Goal: Task Accomplishment & Management: Manage account settings

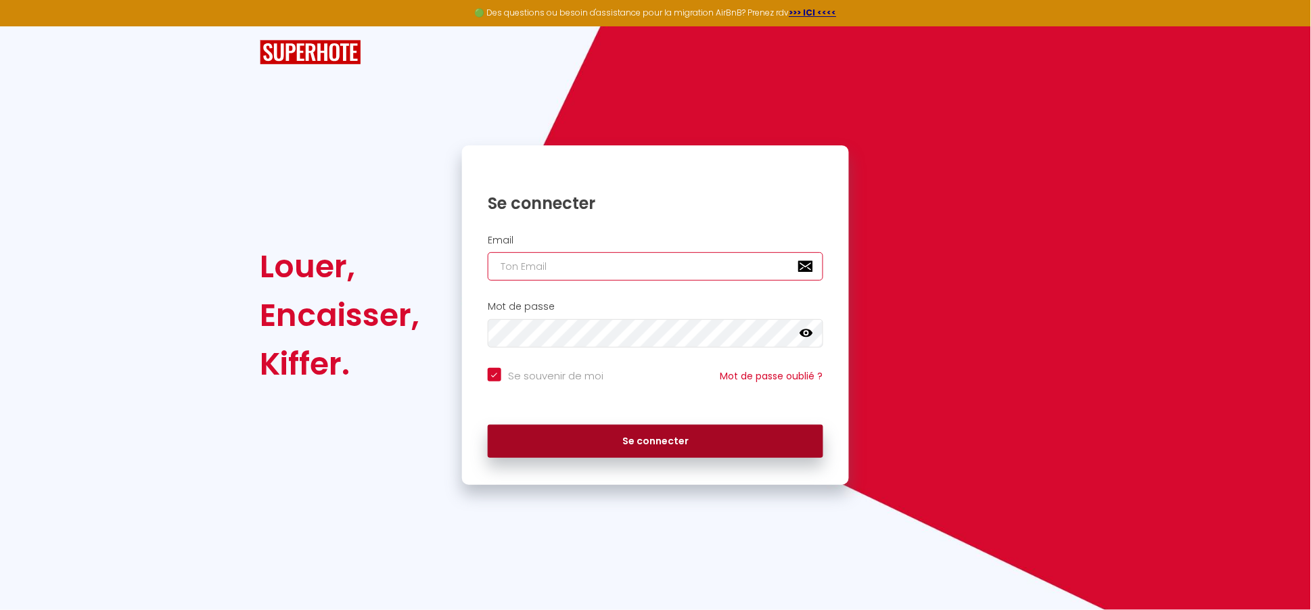
type input "[EMAIL_ADDRESS][DOMAIN_NAME]"
click at [587, 449] on button "Se connecter" at bounding box center [656, 442] width 336 height 34
checkbox input "true"
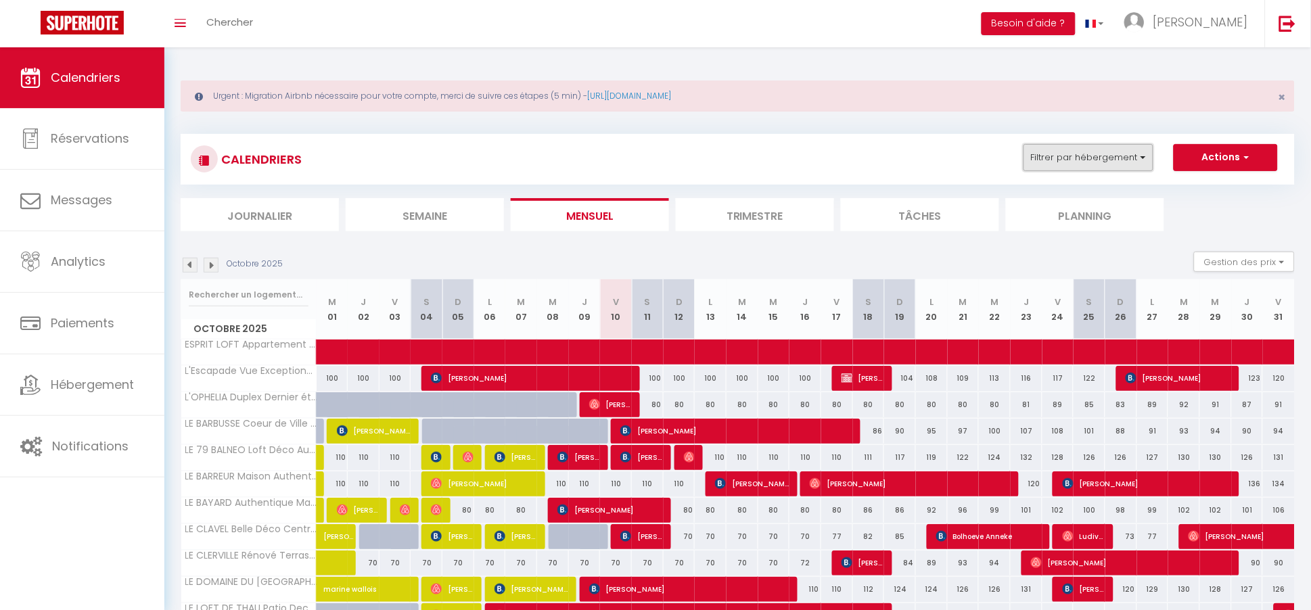
click at [1110, 166] on button "Filtrer par hébergement" at bounding box center [1089, 157] width 130 height 27
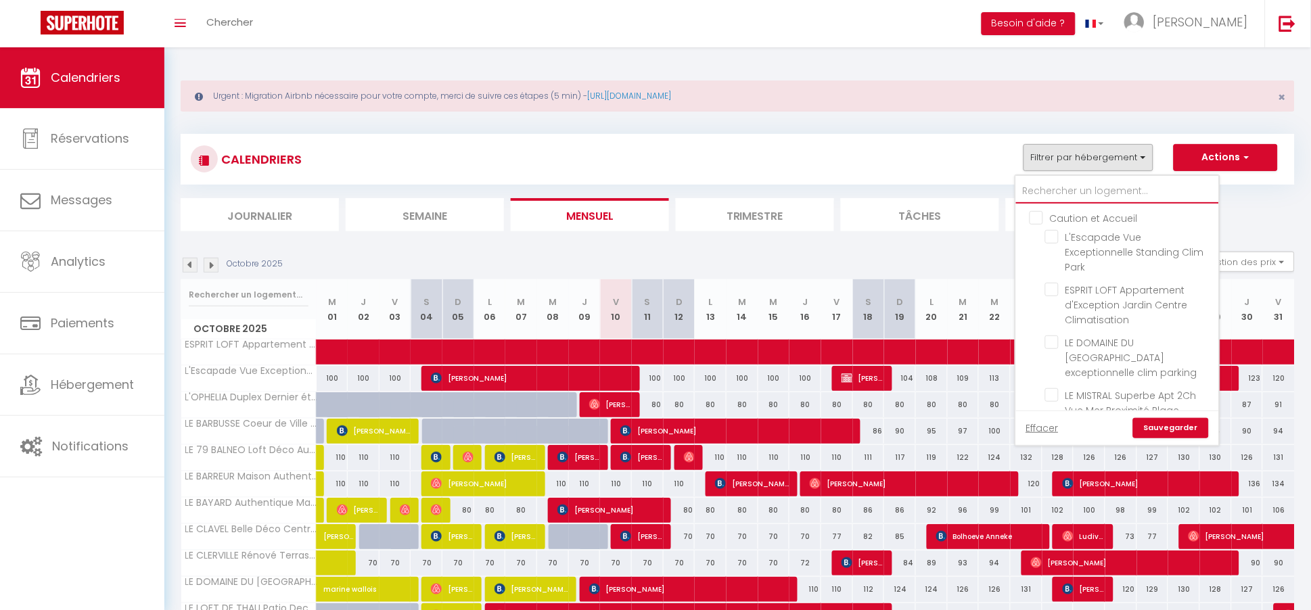
click at [1056, 194] on input "text" at bounding box center [1117, 191] width 203 height 24
type input "s"
checkbox input "false"
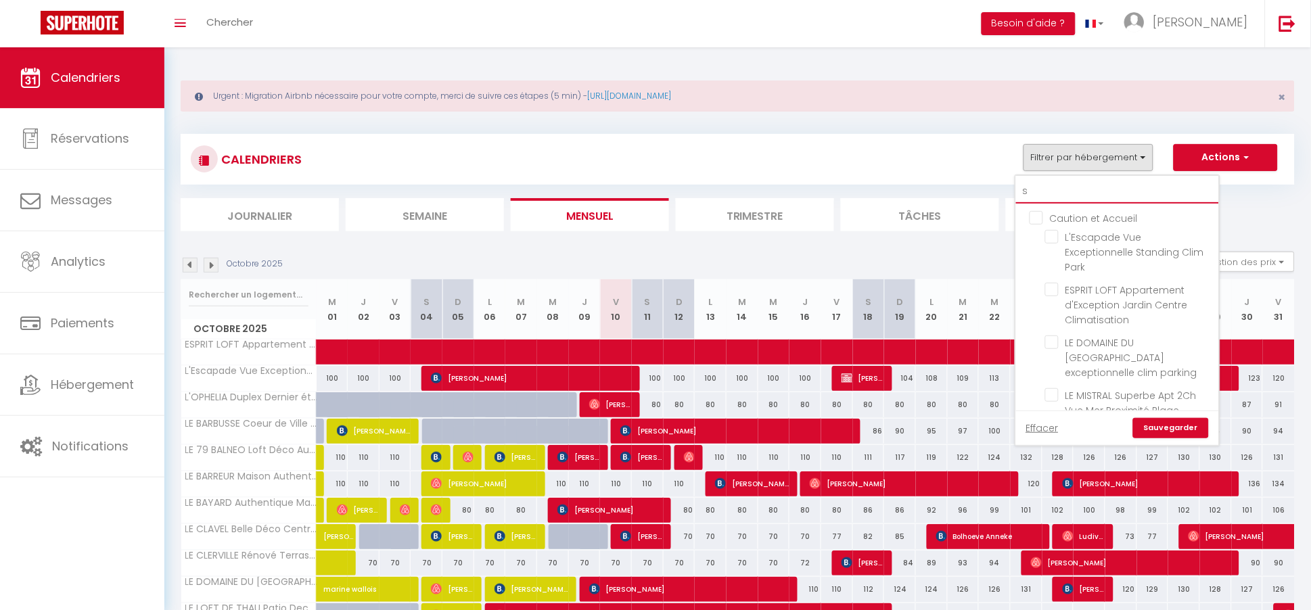
checkbox input "false"
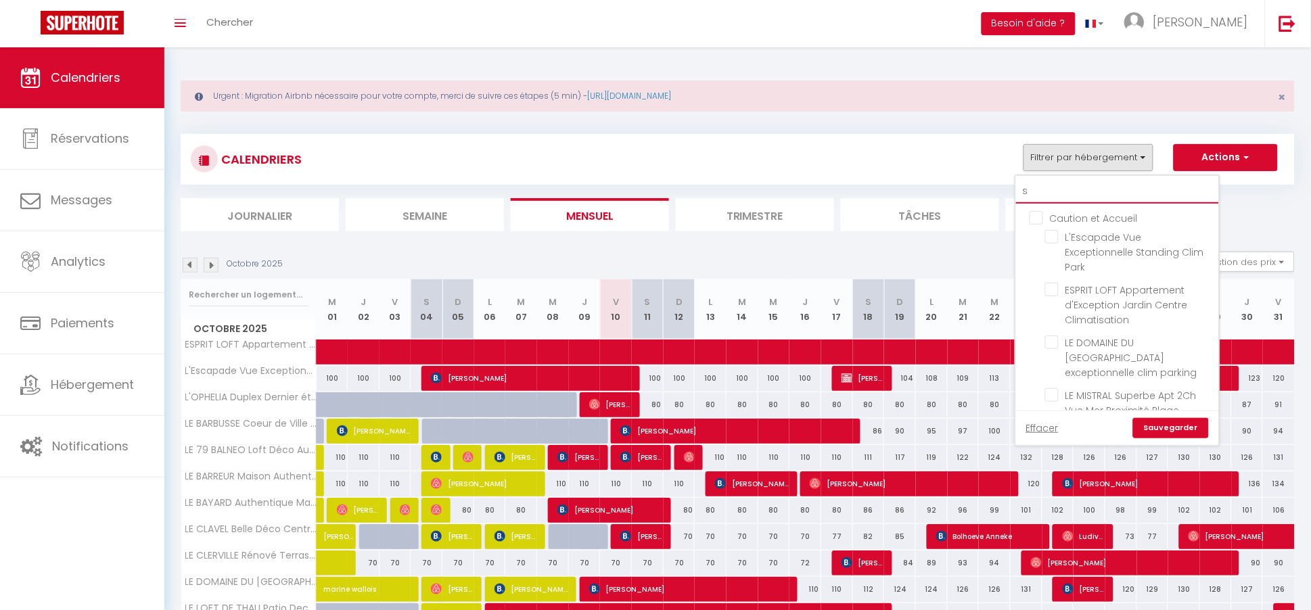
checkbox input "false"
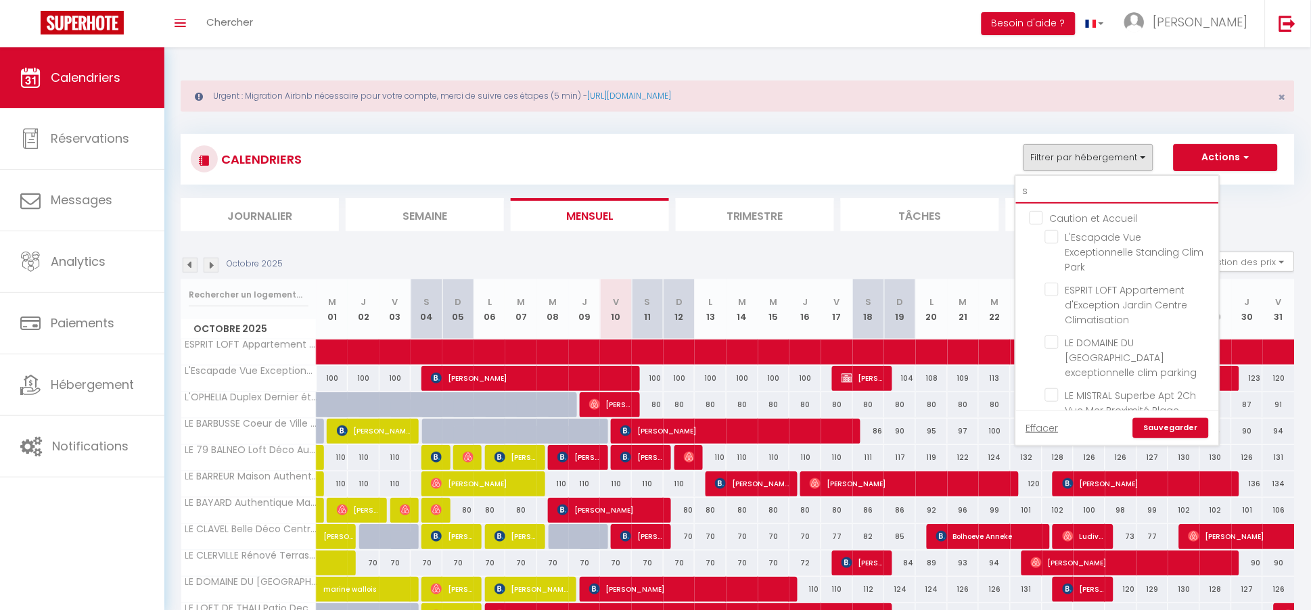
checkbox input "false"
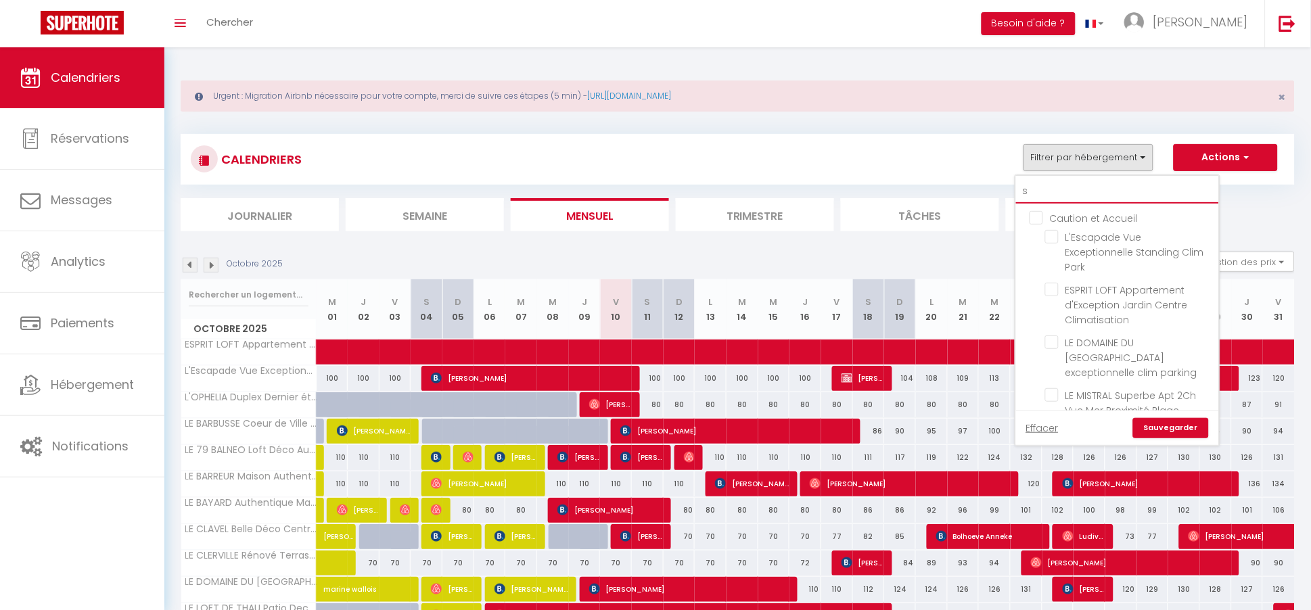
checkbox input "false"
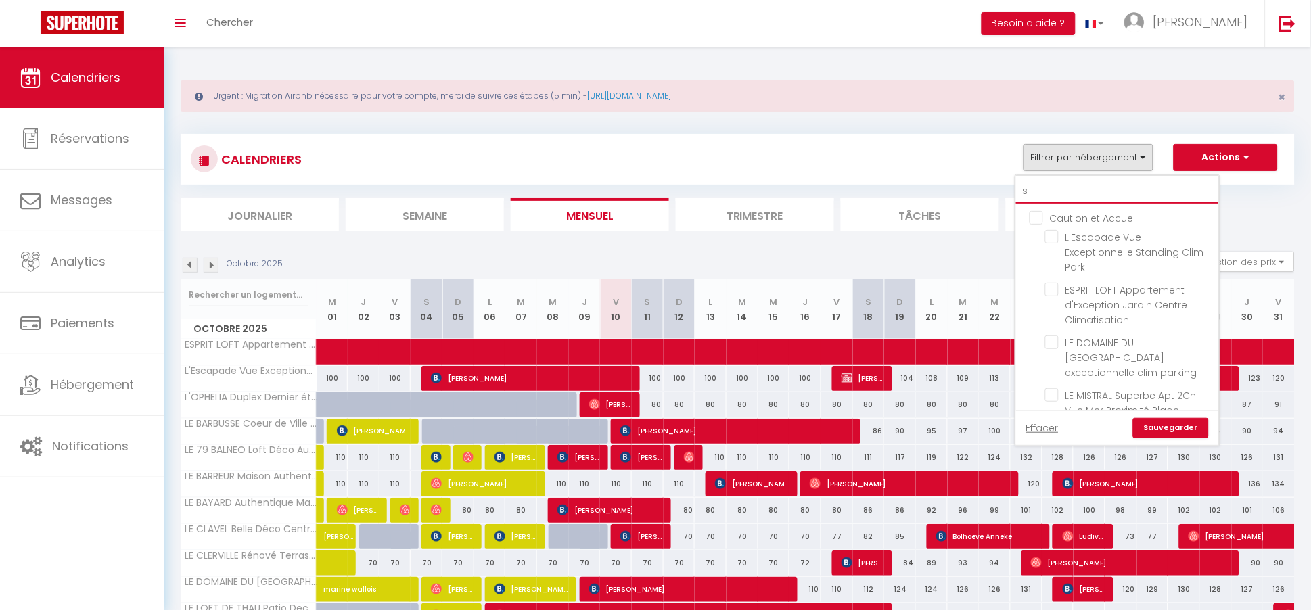
checkbox input "false"
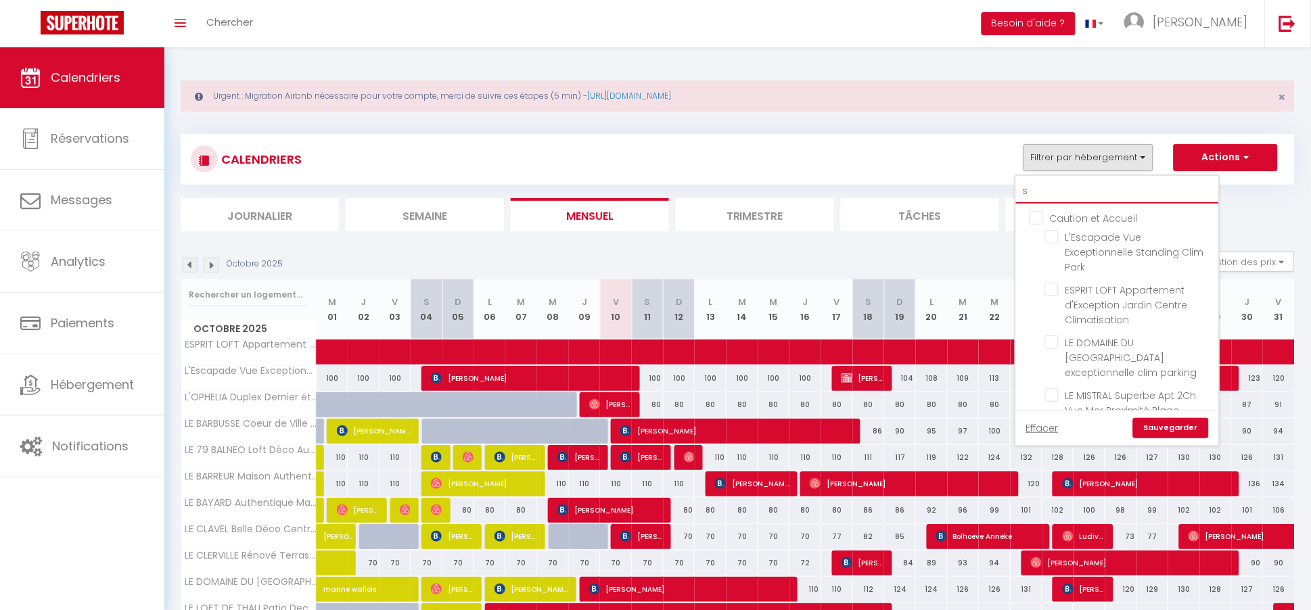
checkbox input "false"
type input "se"
checkbox input "false"
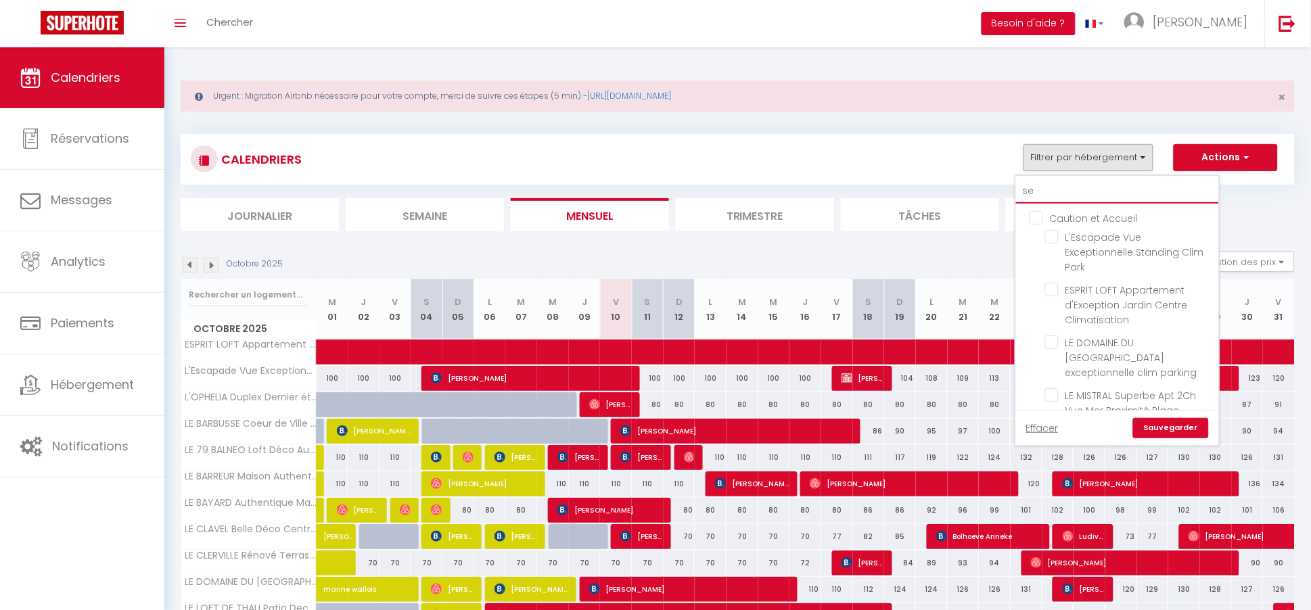
checkbox input "false"
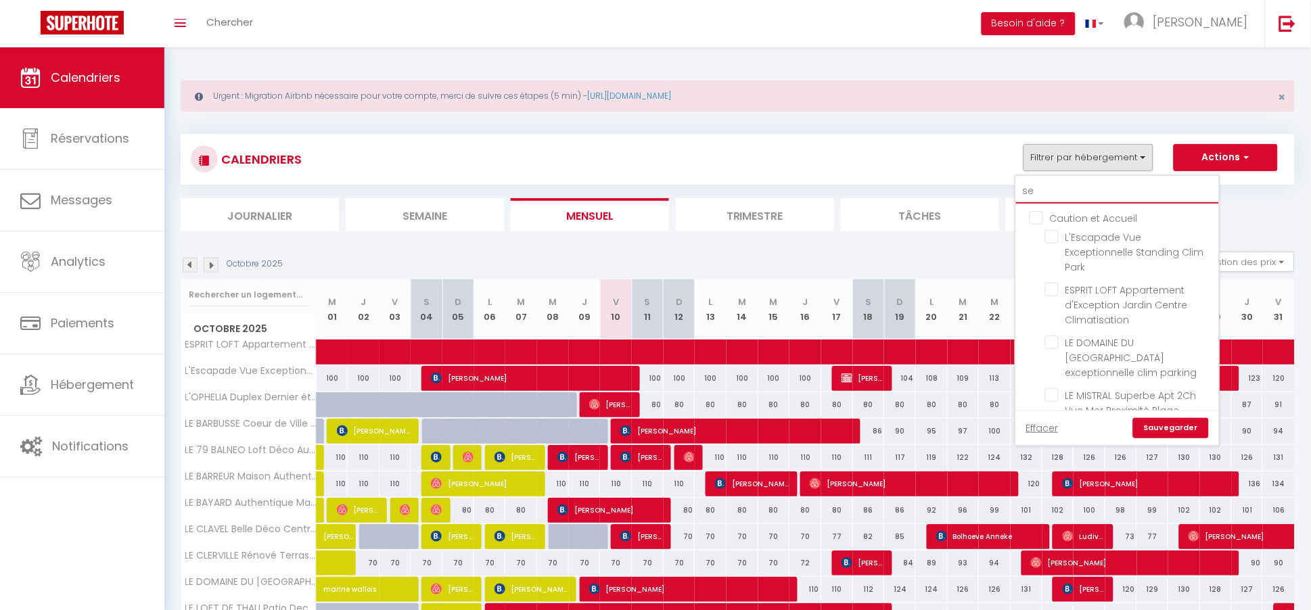
checkbox input "false"
type input "seg"
checkbox input "false"
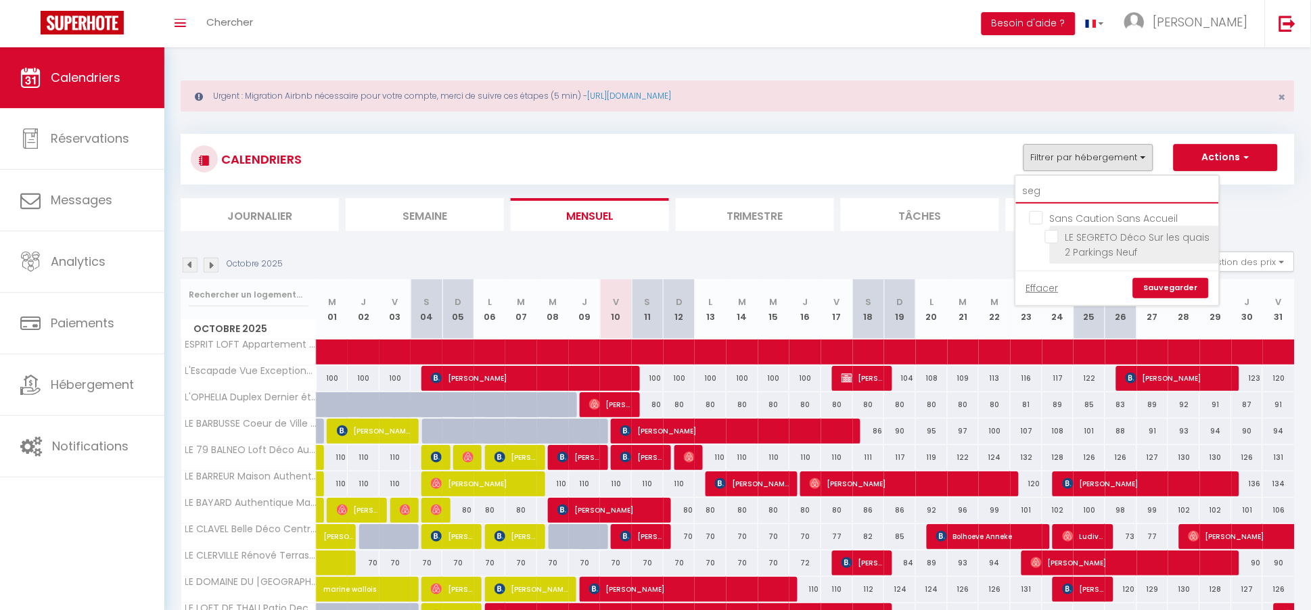
type input "seg"
drag, startPoint x: 1049, startPoint y: 238, endPoint x: 1064, endPoint y: 243, distance: 16.3
click at [1050, 238] on input "LE SEGRETO Déco Sur les quais 2 Parkings Neuf" at bounding box center [1130, 237] width 169 height 14
checkbox input "true"
click at [1175, 291] on link "Sauvegarder" at bounding box center [1171, 288] width 76 height 20
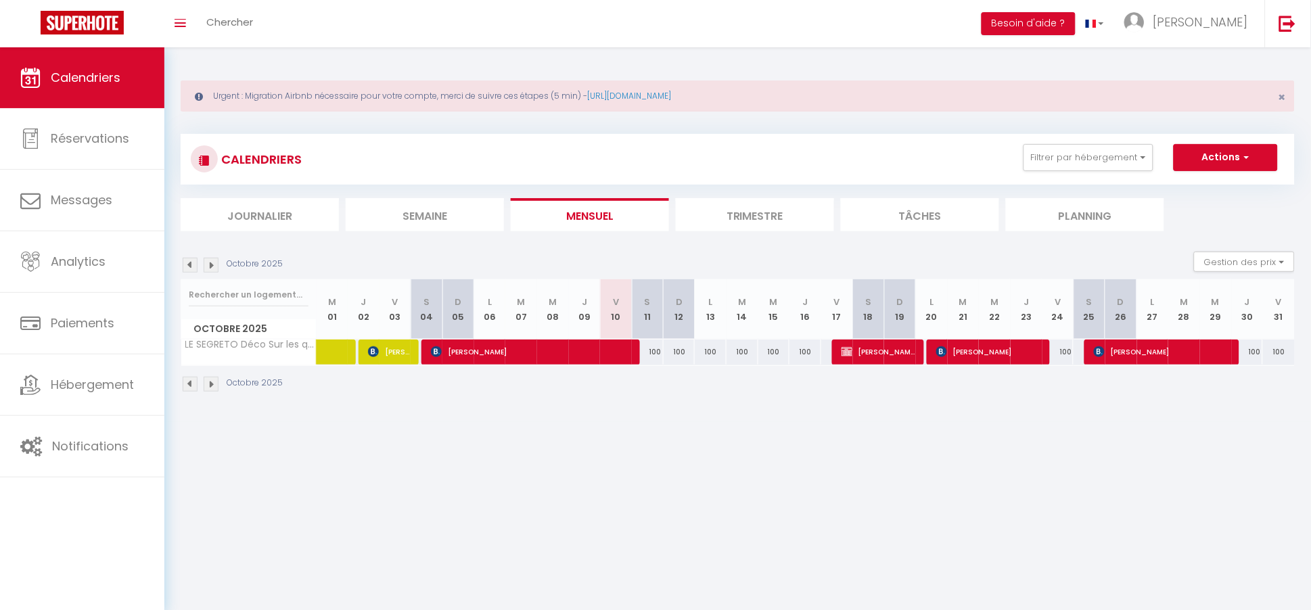
click at [207, 386] on img at bounding box center [211, 384] width 15 height 15
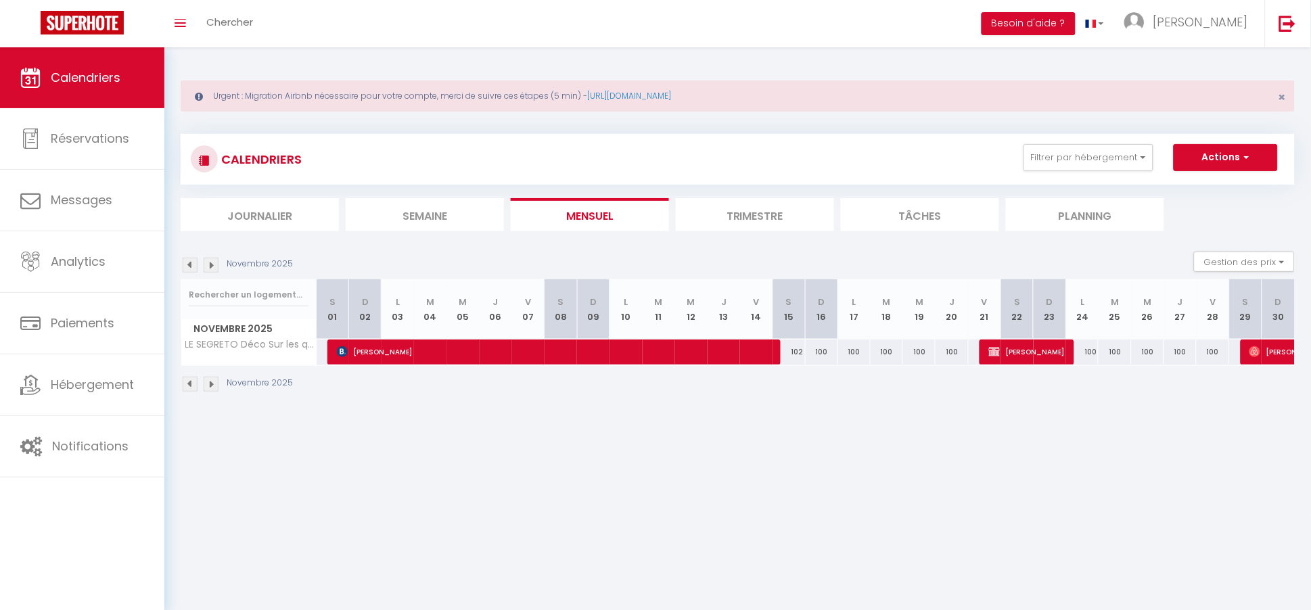
click at [207, 384] on img at bounding box center [211, 384] width 15 height 15
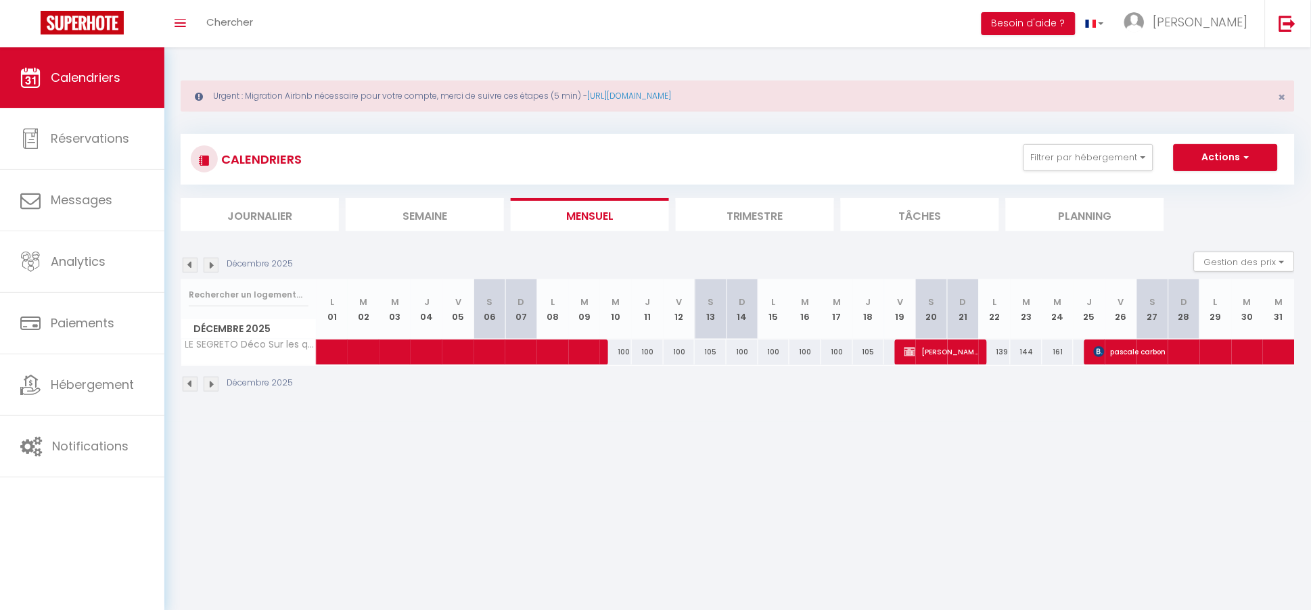
click at [186, 383] on img at bounding box center [190, 384] width 15 height 15
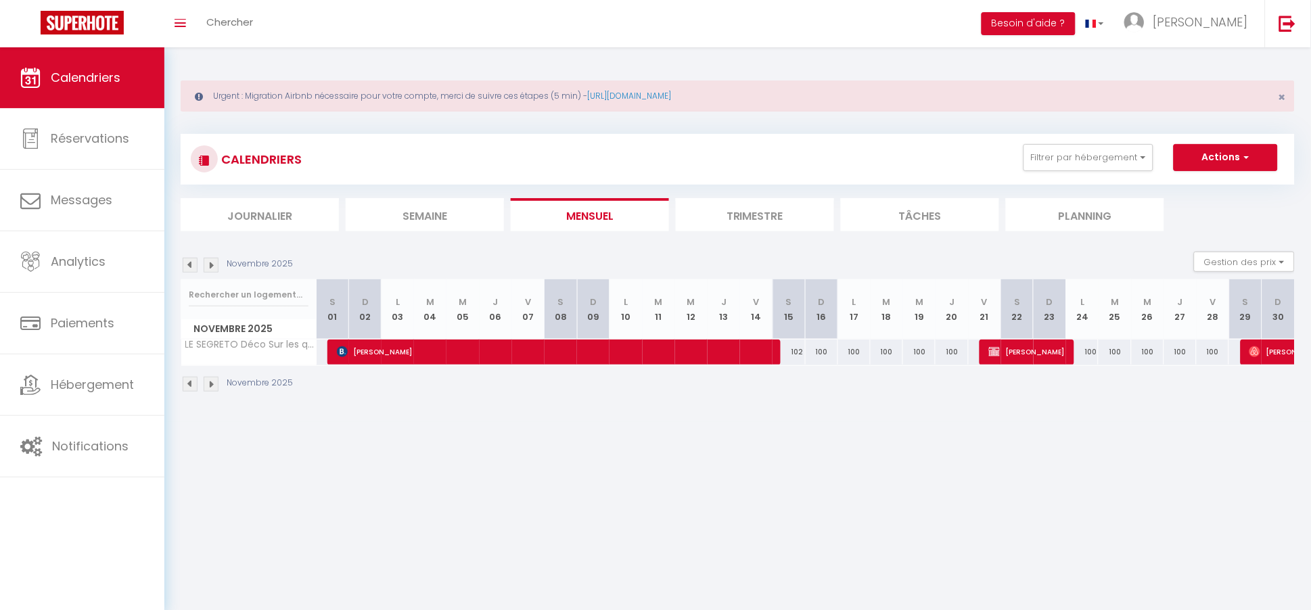
click at [192, 384] on img at bounding box center [190, 384] width 15 height 15
